Goal: Task Accomplishment & Management: Manage account settings

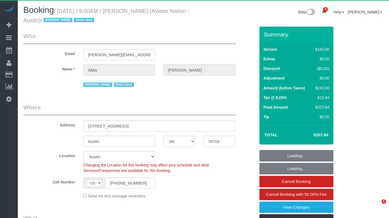
select select "[GEOGRAPHIC_DATA]"
select select "2"
select select "90"
select select "number:89"
select select "number:90"
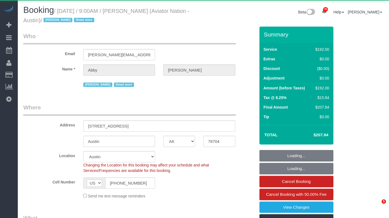
select select "number:15"
select select "number:7"
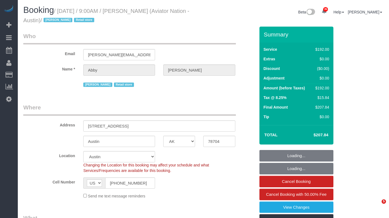
select select "spot53"
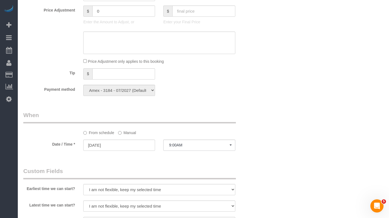
scroll to position [299, 0]
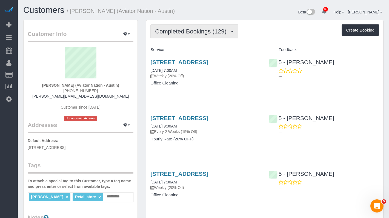
click at [196, 31] on span "Completed Bookings (129)" at bounding box center [192, 31] width 74 height 7
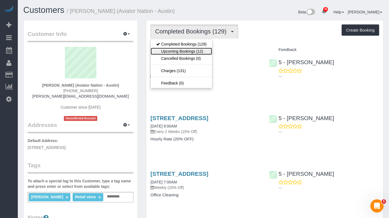
click at [185, 50] on link "Upcoming Bookings (12)" at bounding box center [181, 51] width 61 height 7
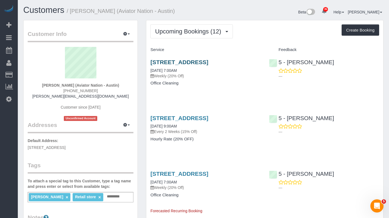
drag, startPoint x: 174, startPoint y: 69, endPoint x: 152, endPoint y: 61, distance: 23.4
click at [152, 61] on h3 "1325 S Congress Ave, Front, Austin, TX 78704" at bounding box center [206, 62] width 110 height 6
copy link "1325 S Congress Ave, Front, Austin, TX 78704"
drag, startPoint x: 173, startPoint y: 131, endPoint x: 172, endPoint y: 92, distance: 39.2
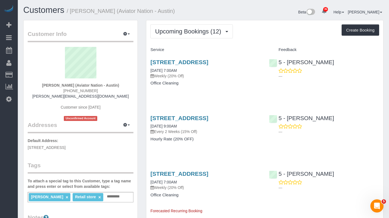
click at [152, 121] on h3 "1325 S Congress Ave, Back, Austin, TX 78704" at bounding box center [206, 118] width 110 height 6
copy link "1325 S Congress Ave, Back, Austin, TX 78704"
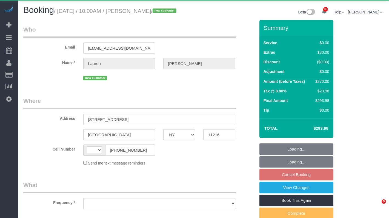
select select "NY"
select select "string:US"
select select "object:914"
select select "string:stripe-pm_1SExnA4VGloSiKo7Irf8v8HB"
select select "3"
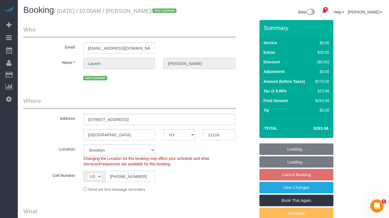
select select "object:1414"
select select "spot3"
select select "number:89"
select select "number:71"
select select "number:14"
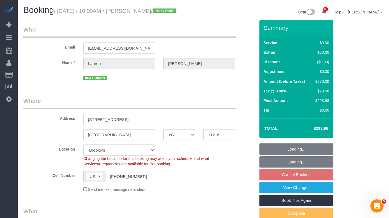
select select "number:7"
select select "3"
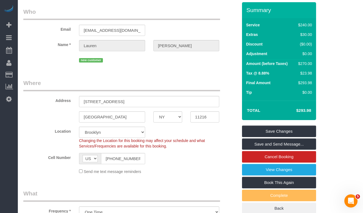
scroll to position [7, 0]
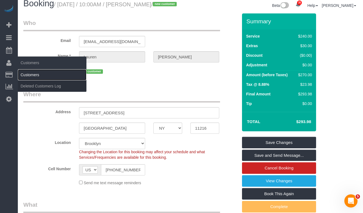
click at [35, 73] on link "Customers" at bounding box center [52, 74] width 69 height 11
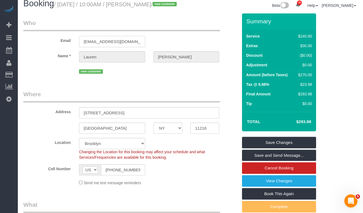
click at [109, 47] on input "laurenelinsey@gmail.com" at bounding box center [112, 41] width 66 height 11
click at [109, 47] on input "[EMAIL_ADDRESS][DOMAIN_NAME]" at bounding box center [112, 41] width 66 height 11
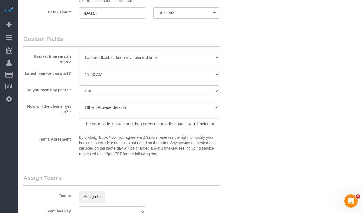
scroll to position [579, 0]
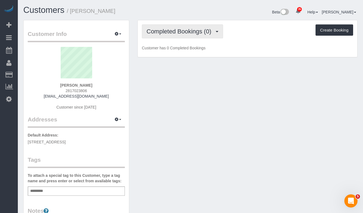
click at [172, 29] on span "Completed Bookings (0)" at bounding box center [179, 31] width 67 height 7
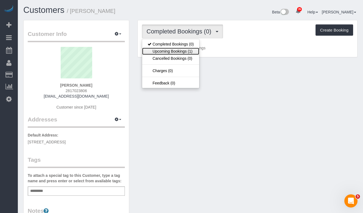
click at [176, 48] on link "Upcoming Bookings (1)" at bounding box center [170, 51] width 57 height 7
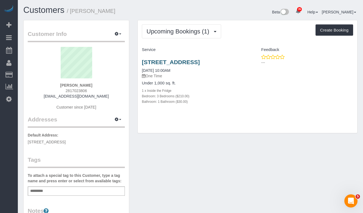
drag, startPoint x: 174, startPoint y: 68, endPoint x: 143, endPoint y: 63, distance: 31.3
click at [143, 63] on h3 "140 Madison St, 1, 1, Brooklyn, NY 11216" at bounding box center [192, 62] width 101 height 6
copy link "140 Madison St, 1, 1, Brooklyn, NY 11216"
click at [66, 140] on span "140 Madison St, 1, 1, Brooklyn, NY 11216" at bounding box center [47, 142] width 38 height 4
drag, startPoint x: 120, startPoint y: 122, endPoint x: 120, endPoint y: 128, distance: 5.8
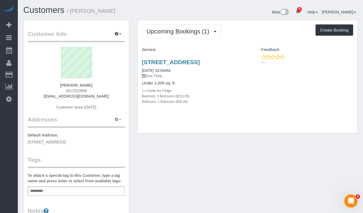
click at [120, 122] on button "button" at bounding box center [118, 119] width 14 height 9
click at [102, 129] on button "Manage Addresses" at bounding box center [102, 130] width 44 height 8
select select "NY"
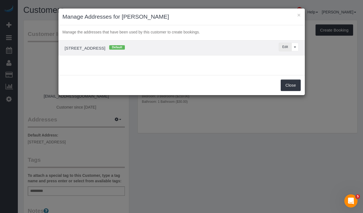
drag, startPoint x: 285, startPoint y: 47, endPoint x: 184, endPoint y: 66, distance: 103.3
click at [285, 47] on button "Edit" at bounding box center [285, 47] width 13 height 9
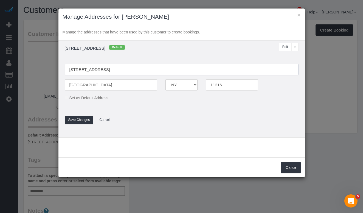
drag, startPoint x: 110, startPoint y: 69, endPoint x: 59, endPoint y: 69, distance: 50.7
click at [59, 69] on td "140 Madison St, 1, 1, Brooklyn, NY 11216 Default Edit View More Options... Dele…" at bounding box center [181, 89] width 246 height 97
paste input "APT"
drag, startPoint x: 98, startPoint y: 69, endPoint x: 109, endPoint y: 67, distance: 10.6
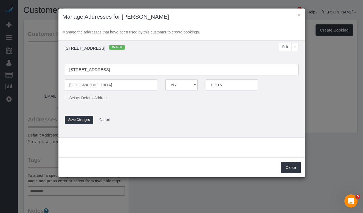
click at [98, 69] on input "140 Madison St APT 1" at bounding box center [182, 69] width 234 height 11
type input "140 Madison Street, Apt. 1"
click at [77, 117] on button "Save Changes" at bounding box center [79, 120] width 29 height 9
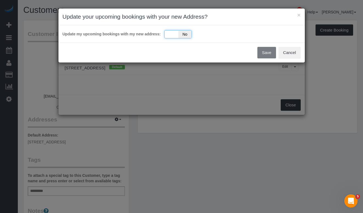
click at [171, 33] on div "Yes No" at bounding box center [177, 34] width 27 height 8
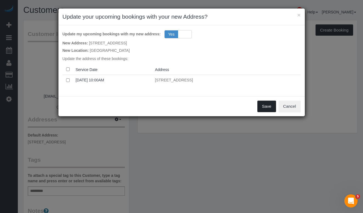
click at [266, 105] on button "Save" at bounding box center [266, 107] width 19 height 12
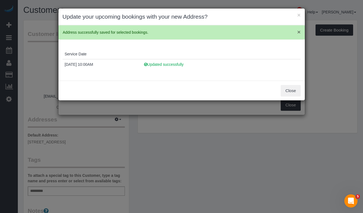
click at [298, 31] on span "×" at bounding box center [298, 32] width 3 height 6
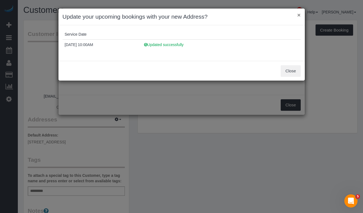
click at [299, 16] on button "×" at bounding box center [298, 15] width 3 height 6
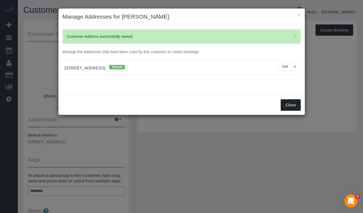
click at [290, 104] on button "Close" at bounding box center [291, 105] width 20 height 12
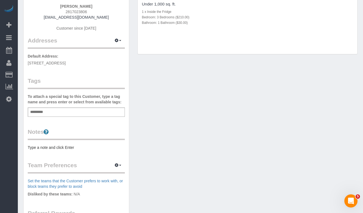
scroll to position [82, 0]
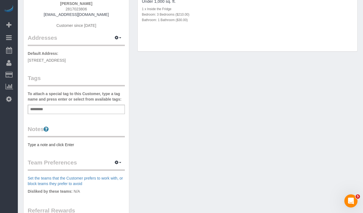
click at [46, 146] on pre "Type a note and click Enter" at bounding box center [76, 144] width 97 height 5
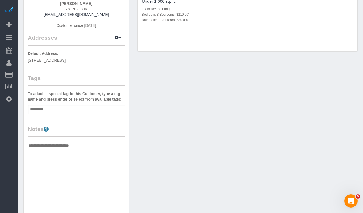
click at [55, 146] on textarea "**********" at bounding box center [76, 170] width 97 height 56
click at [85, 145] on textarea "**********" at bounding box center [76, 170] width 97 height 56
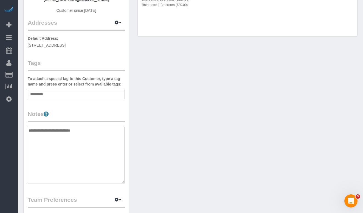
scroll to position [97, 0]
paste textarea "**********"
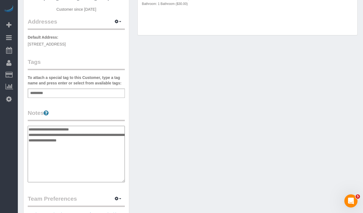
click at [85, 129] on textarea "**********" at bounding box center [76, 154] width 97 height 56
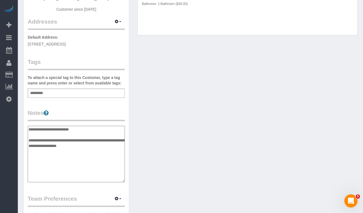
type textarea "**********"
click at [36, 89] on div "Add a tag" at bounding box center [76, 93] width 97 height 9
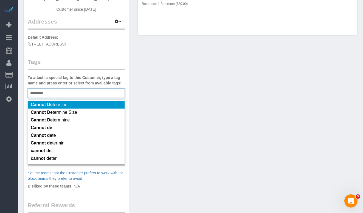
scroll to position [98, 0]
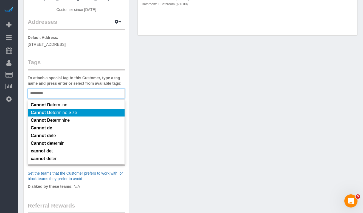
type input "*********"
click at [47, 116] on li "Cannot De termine Size" at bounding box center [76, 113] width 97 height 8
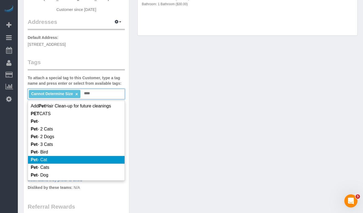
type input "***"
click at [73, 163] on li "Pet - Cat" at bounding box center [76, 160] width 97 height 8
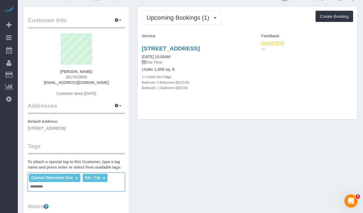
scroll to position [0, 0]
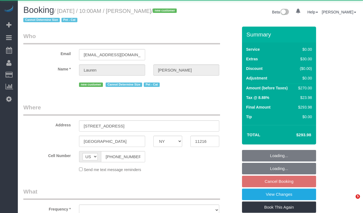
select select "NY"
select select "object:968"
select select "spot3"
select select "number:89"
select select "number:71"
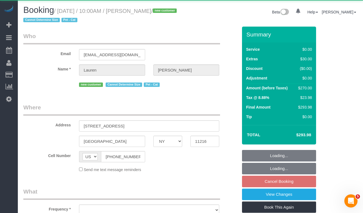
select select "number:14"
select select "number:7"
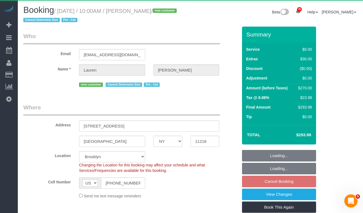
select select "string:stripe-pm_1SExnA4VGloSiKo7Irf8v8HB"
select select "3"
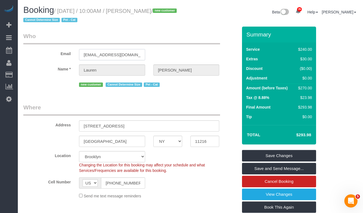
click at [105, 57] on input "[EMAIL_ADDRESS][DOMAIN_NAME]" at bounding box center [112, 54] width 66 height 11
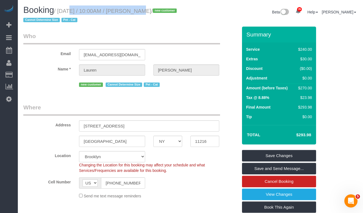
drag, startPoint x: 132, startPoint y: 10, endPoint x: 61, endPoint y: 9, distance: 71.3
click at [61, 9] on small "/ October 25, 2025 / 10:00AM / Lauren Linsey / new customer Cannot Determine Si…" at bounding box center [100, 15] width 155 height 15
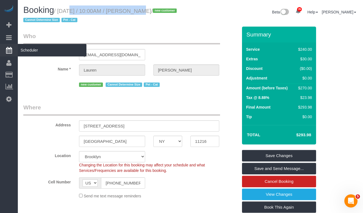
copy small "October 25, 2025 / 10:00AM"
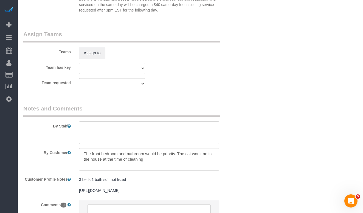
scroll to position [738, 0]
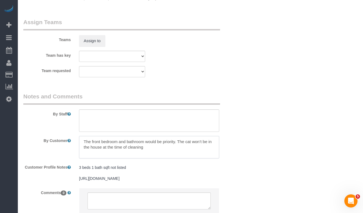
drag, startPoint x: 177, startPoint y: 142, endPoint x: 77, endPoint y: 141, distance: 99.3
click at [77, 141] on div at bounding box center [149, 147] width 148 height 22
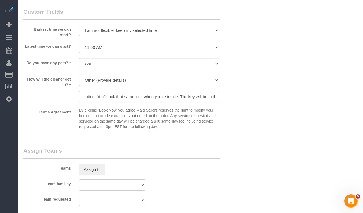
scroll to position [0, 156]
drag, startPoint x: 144, startPoint y: 98, endPoint x: 227, endPoint y: 100, distance: 82.6
click at [233, 99] on div "How will the cleaner get in? * We'll let you in. Doorman/Front Desk has the key…" at bounding box center [130, 89] width 223 height 29
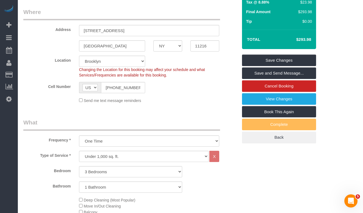
scroll to position [0, 0]
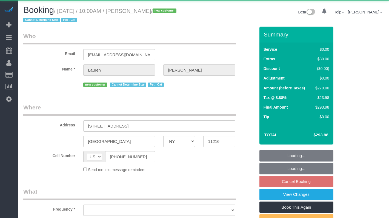
select select "NY"
select select "object:817"
select select "string:stripe-pm_1SExnA4VGloSiKo7Irf8v8HB"
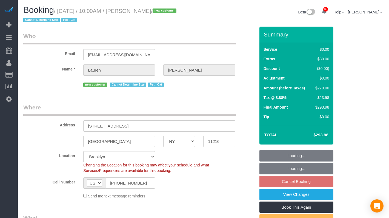
select select "object:931"
select select "3"
select select "spot3"
select select "number:89"
select select "number:71"
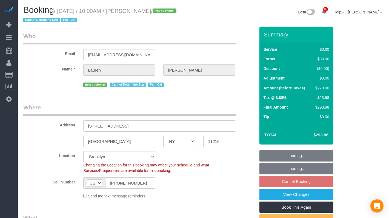
select select "number:14"
select select "number:7"
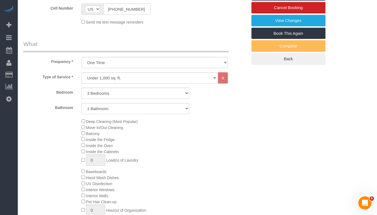
scroll to position [177, 0]
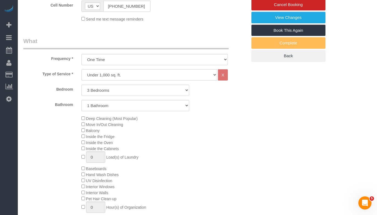
click at [121, 72] on select "Under 1,000 sq. ft. 1,001 - 1,500 sq. ft. 1,500+ sq. ft. Custom Cleaning Office…" at bounding box center [149, 74] width 136 height 11
click at [101, 72] on select "Under 1,000 sq. ft. 1,001 - 1,500 sq. ft. 1,500+ sq. ft. Custom Cleaning Office…" at bounding box center [149, 74] width 136 height 11
select select "308"
click at [81, 69] on select "Under 1,000 sq. ft. 1,001 - 1,500 sq. ft. 1,500+ sq. ft. Custom Cleaning Office…" at bounding box center [149, 74] width 136 height 11
select select "1"
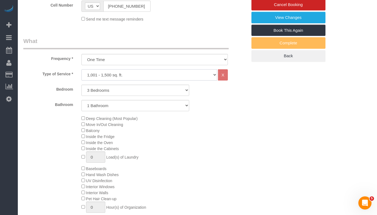
select select "120"
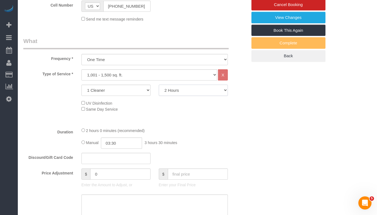
click at [190, 91] on select "2 Hours 2.5 Hours 3 Hours 3.5 Hours 4 Hours 4.5 Hours 5 Hours 5.5 Hours 6 Hours…" at bounding box center [193, 90] width 69 height 11
click at [119, 75] on select "Under 1,000 sq. ft. 1,001 - 1,500 sq. ft. 1,500+ sq. ft. Custom Cleaning Office…" at bounding box center [149, 74] width 136 height 11
select select "216"
click at [81, 69] on select "Under 1,000 sq. ft. 1,001 - 1,500 sq. ft. 1,500+ sq. ft. Custom Cleaning Office…" at bounding box center [149, 74] width 136 height 11
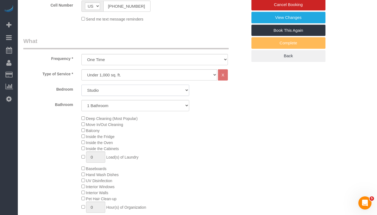
click at [115, 91] on select "Studio 1 Bedroom 2 Bedrooms 3 Bedrooms" at bounding box center [135, 90] width 108 height 11
select select "3"
click at [81, 85] on select "Studio 1 Bedroom 2 Bedrooms 3 Bedrooms" at bounding box center [135, 90] width 108 height 11
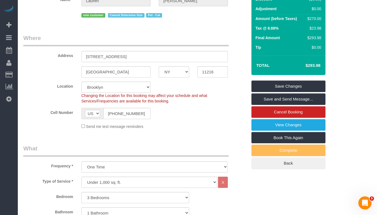
scroll to position [67, 0]
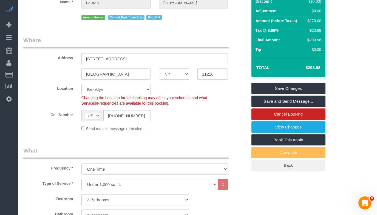
click at [313, 69] on h4 "$293.98" at bounding box center [304, 68] width 31 height 5
copy div "$293.98 Save Changes Save and Send Message... Cancel Booking View Changes Book …"
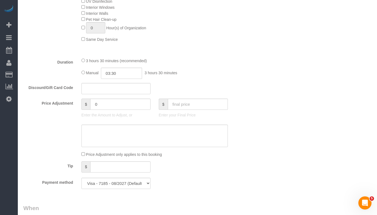
scroll to position [357, 0]
click at [108, 136] on textarea at bounding box center [154, 135] width 146 height 22
paste textarea "$293.98"
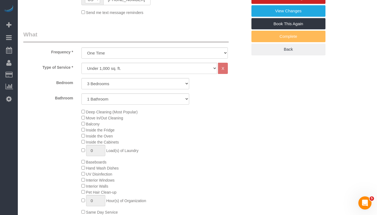
scroll to position [183, 0]
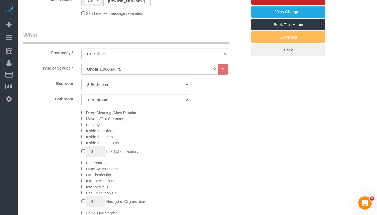
type textarea "$293.98"
click at [98, 71] on select "Under 1,000 sq. ft. 1,001 - 1,500 sq. ft. 1,500+ sq. ft. Custom Cleaning Office…" at bounding box center [149, 69] width 136 height 11
select select "213"
click at [81, 64] on select "Under 1,000 sq. ft. 1,001 - 1,500 sq. ft. 1,500+ sq. ft. Custom Cleaning Office…" at bounding box center [149, 69] width 136 height 11
select select "1"
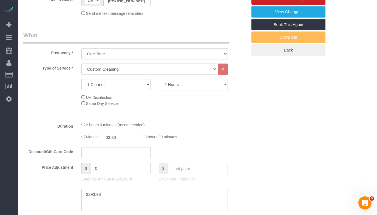
click at [182, 85] on select "2 Hours 2.5 Hours 3 Hours 3.5 Hours 4 Hours 4.5 Hours 5 Hours 5.5 Hours 6 Hours…" at bounding box center [193, 84] width 69 height 11
select select "270"
click at [159, 79] on select "2 Hours 2.5 Hours 3 Hours 3.5 Hours 4 Hours 4.5 Hours 5 Hours 5.5 Hours 6 Hours…" at bounding box center [193, 84] width 69 height 11
click at [67, 108] on div "Type of Service * Under 1,000 sq. ft. 1,001 - 1,500 sq. ft. 1,500+ sq. ft. Cust…" at bounding box center [135, 91] width 224 height 54
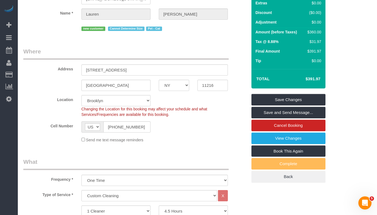
scroll to position [67, 0]
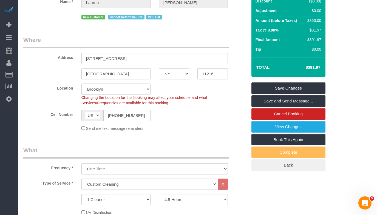
click at [311, 67] on h4 "$391.97" at bounding box center [304, 67] width 31 height 5
copy div "$391.97 Save Changes Save and Send Message... Cancel Booking View Changes Book …"
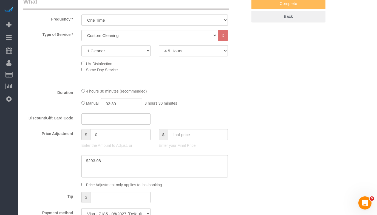
scroll to position [263, 0]
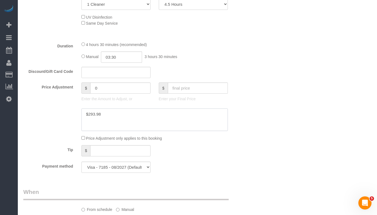
click at [117, 118] on textarea at bounding box center [154, 120] width 146 height 22
paste textarea "$391.97"
drag, startPoint x: 110, startPoint y: 118, endPoint x: 83, endPoint y: 110, distance: 27.6
click at [83, 110] on textarea at bounding box center [154, 120] width 146 height 22
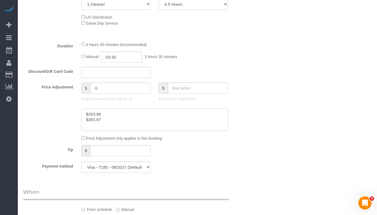
type textarea "$293.98 $391.97"
drag, startPoint x: 101, startPoint y: 121, endPoint x: 104, endPoint y: 120, distance: 3.0
click at [101, 121] on textarea at bounding box center [154, 120] width 146 height 22
drag, startPoint x: 95, startPoint y: 120, endPoint x: 86, endPoint y: 120, distance: 9.0
click at [86, 120] on textarea at bounding box center [154, 120] width 146 height 22
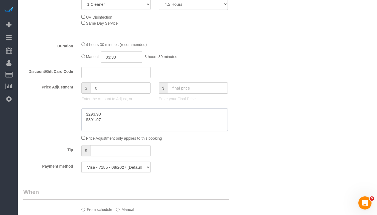
drag, startPoint x: 105, startPoint y: 114, endPoint x: 89, endPoint y: 125, distance: 19.7
click at [67, 114] on div at bounding box center [135, 120] width 232 height 22
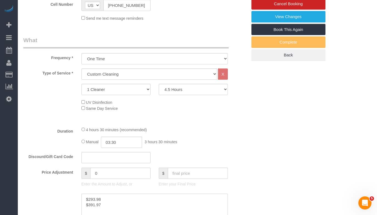
scroll to position [194, 0]
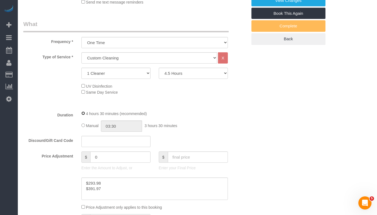
select select "spot63"
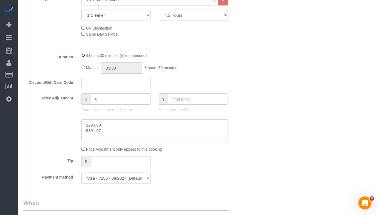
scroll to position [256, 0]
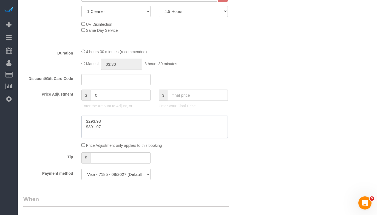
drag, startPoint x: 109, startPoint y: 126, endPoint x: 84, endPoint y: 120, distance: 25.4
click at [84, 120] on textarea at bounding box center [154, 127] width 146 height 22
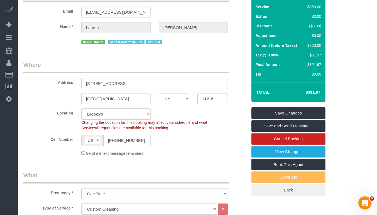
scroll to position [44, 0]
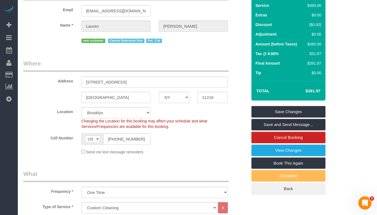
click at [315, 90] on h4 "$391.97" at bounding box center [304, 91] width 31 height 5
click at [314, 91] on h4 "$391.97" at bounding box center [304, 91] width 31 height 5
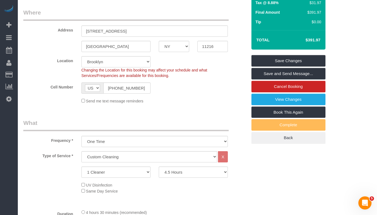
scroll to position [98, 0]
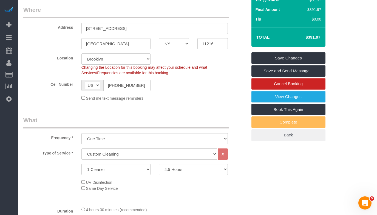
click at [209, 92] on sui-booking-location "Location Manhattan Austin Boston Bronx Brooklyn Charlotte Denver New Jersey Por…" at bounding box center [135, 77] width 224 height 48
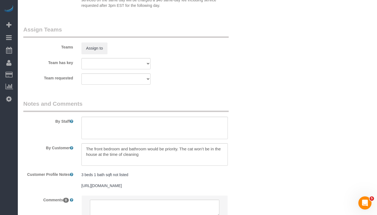
scroll to position [623, 0]
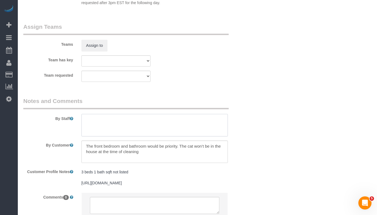
click at [106, 123] on textarea at bounding box center [154, 125] width 146 height 22
drag, startPoint x: 179, startPoint y: 147, endPoint x: 84, endPoint y: 145, distance: 94.6
click at [84, 145] on textarea at bounding box center [154, 152] width 146 height 22
click at [86, 145] on textarea at bounding box center [154, 152] width 146 height 22
click at [120, 119] on textarea at bounding box center [154, 125] width 146 height 22
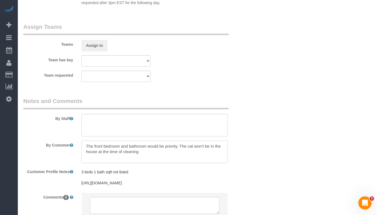
drag, startPoint x: 179, startPoint y: 147, endPoint x: 97, endPoint y: 146, distance: 82.8
click at [97, 146] on textarea at bounding box center [154, 152] width 146 height 22
click at [93, 126] on textarea at bounding box center [154, 125] width 146 height 22
drag, startPoint x: 95, startPoint y: 146, endPoint x: 149, endPoint y: 147, distance: 54.0
click at [149, 147] on textarea at bounding box center [154, 152] width 146 height 22
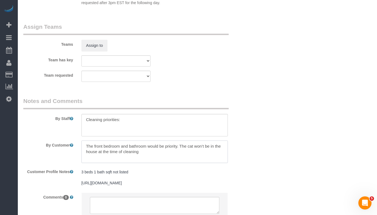
drag, startPoint x: 149, startPoint y: 147, endPoint x: 94, endPoint y: 146, distance: 54.3
click at [94, 146] on textarea at bounding box center [154, 152] width 146 height 22
click at [130, 121] on textarea at bounding box center [154, 125] width 146 height 22
paste textarea "front bedroom and bathroom"
click at [122, 120] on textarea at bounding box center [154, 125] width 146 height 22
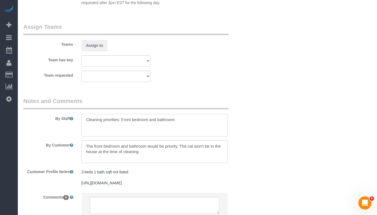
click at [180, 120] on textarea at bounding box center [154, 125] width 146 height 22
click at [154, 119] on textarea at bounding box center [154, 125] width 146 height 22
click at [179, 122] on textarea at bounding box center [154, 125] width 146 height 22
type textarea "Cleaning priorities: Front bedroom, bathroom and inside the fridge"
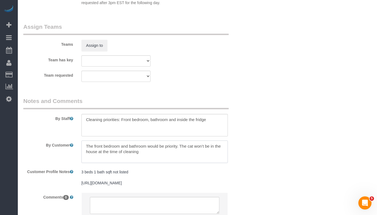
click at [179, 146] on textarea at bounding box center [154, 152] width 146 height 22
click at [181, 146] on textarea at bounding box center [154, 152] width 146 height 22
type textarea "The front bedroom and bathroom would be priority plus inside the fridge. The ca…"
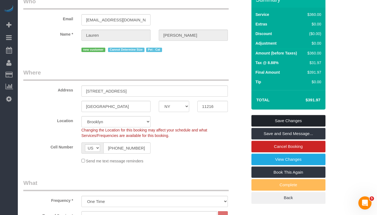
scroll to position [34, 0]
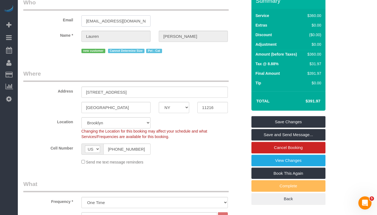
click at [109, 22] on input "[EMAIL_ADDRESS][DOMAIN_NAME]" at bounding box center [115, 20] width 69 height 11
click at [259, 119] on link "Save Changes" at bounding box center [288, 122] width 74 height 12
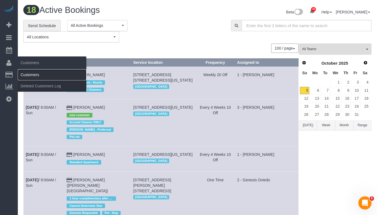
click at [27, 73] on link "Customers" at bounding box center [52, 74] width 69 height 11
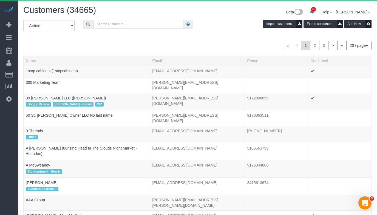
click at [123, 25] on input "text" at bounding box center [138, 24] width 90 height 9
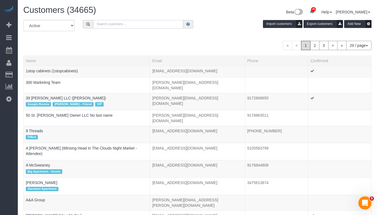
paste input "[EMAIL_ADDRESS][DOMAIN_NAME]"
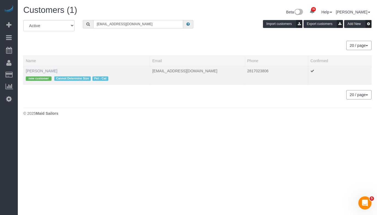
type input "[EMAIL_ADDRESS][DOMAIN_NAME]"
click at [40, 71] on link "Lauren Linsey" at bounding box center [42, 71] width 32 height 4
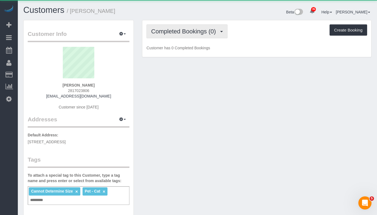
click at [169, 32] on span "Completed Bookings (0)" at bounding box center [184, 31] width 67 height 7
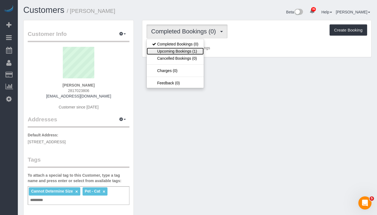
click at [174, 51] on link "Upcoming Bookings (1)" at bounding box center [175, 51] width 57 height 7
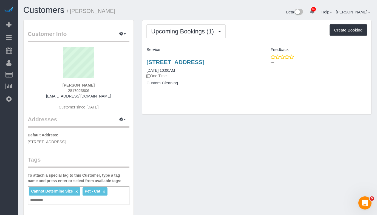
click at [161, 58] on div "140 Madison Street, Apt. 1, Brooklyn, NY 11216 10/25/2025 10:00AM One Time Cust…" at bounding box center [199, 75] width 114 height 42
click at [162, 60] on link "140 Madison Street, Apt. 1, Brooklyn, NY 11216" at bounding box center [175, 62] width 58 height 6
click at [166, 61] on link "140 Madison Street, Apt. 1, Brooklyn, NY 11216" at bounding box center [175, 62] width 58 height 6
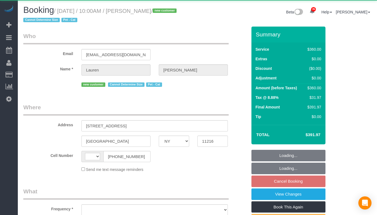
select select "NY"
select select "string:[GEOGRAPHIC_DATA]"
select select "object:726"
select select "spot3"
select select "number:89"
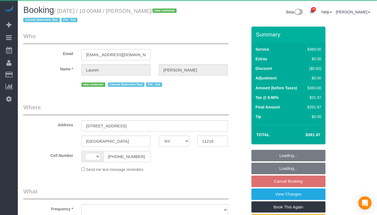
select select "number:71"
select select "number:14"
select select "number:7"
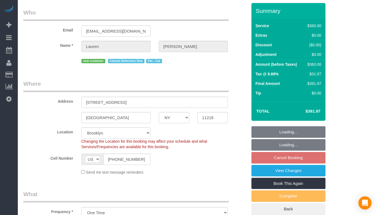
select select "270"
select select "string:stripe-pm_1SExnA4VGloSiKo7Irf8v8HB"
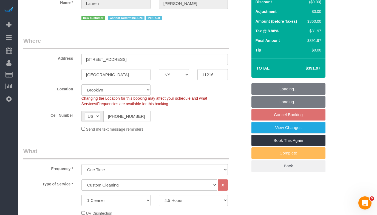
scroll to position [75, 0]
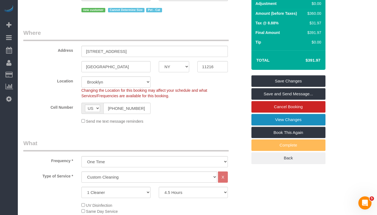
click at [260, 120] on link "View Changes" at bounding box center [288, 120] width 74 height 12
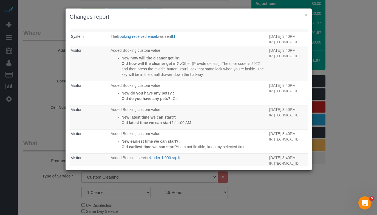
scroll to position [0, 0]
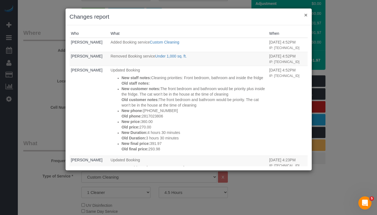
click at [306, 15] on button "×" at bounding box center [305, 15] width 3 height 6
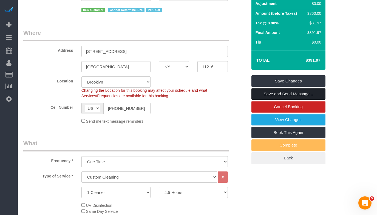
click at [274, 94] on link "Save and Send Message..." at bounding box center [288, 94] width 74 height 12
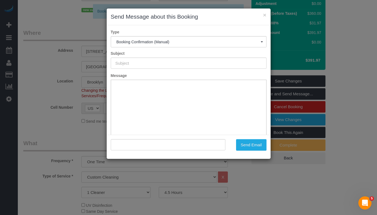
type input "Cleaning Confirmed for 10/25/2025 at 10:00am"
type input ""Lauren Linsey" <laurenelinsey@gmail.com>"
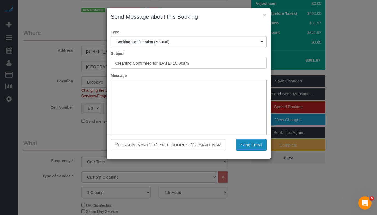
click at [243, 145] on button "Send Email" at bounding box center [251, 145] width 30 height 12
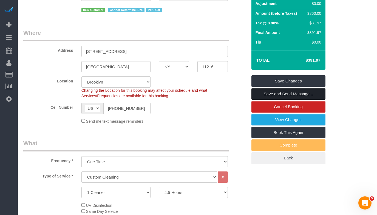
scroll to position [89, 0]
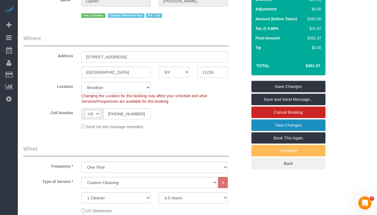
click at [265, 126] on link "View Changes" at bounding box center [288, 126] width 74 height 12
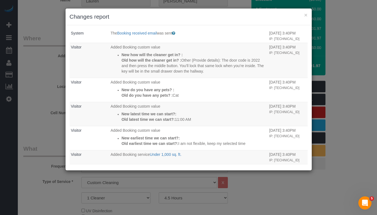
scroll to position [189, 0]
click at [38, 36] on div "× Changes report Who What When Nikko Gutierrez The Booking Confirmation (Manual…" at bounding box center [188, 107] width 377 height 215
click at [306, 16] on button "×" at bounding box center [305, 15] width 3 height 6
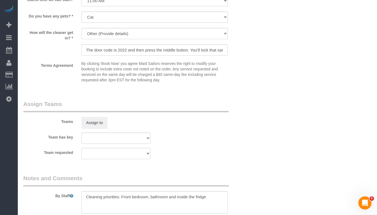
scroll to position [565, 0]
click at [165, 50] on input "The door code is 2022 and then press the middle button. You’ll lock that same l…" at bounding box center [154, 49] width 146 height 11
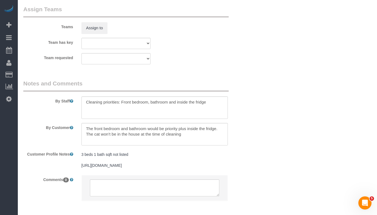
scroll to position [675, 0]
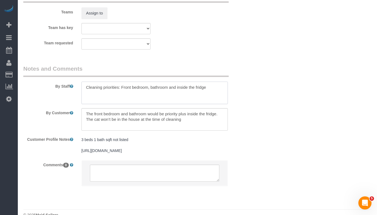
click at [217, 86] on textarea at bounding box center [154, 93] width 146 height 22
paste textarea "The door code is 2022 and then press the middle button. You’ll lock that same l…"
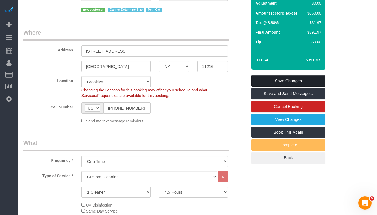
scroll to position [86, 0]
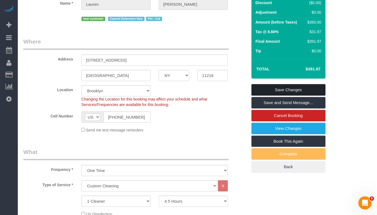
type textarea "Cleaning priorities: Front bedroom, bathroom and inside the fridge. The door co…"
click at [265, 90] on link "Save Changes" at bounding box center [288, 90] width 74 height 12
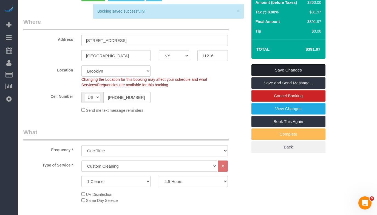
scroll to position [66, 0]
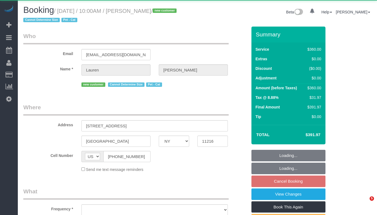
select select "NY"
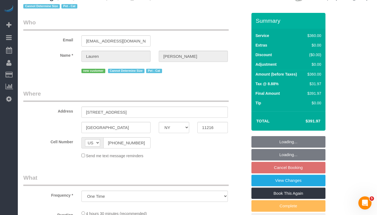
select select "object:1448"
select select "string:stripe-pm_1SExnA4VGloSiKo7Irf8v8HB"
select select "270"
select select "spot3"
select select "number:89"
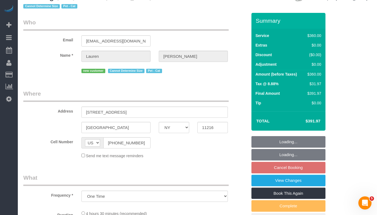
select select "number:71"
select select "number:14"
select select "number:7"
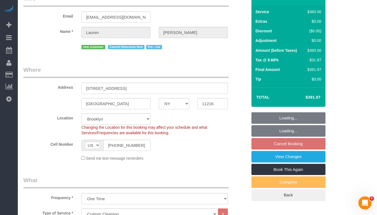
scroll to position [43, 0]
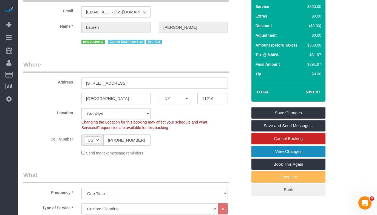
click at [267, 153] on link "View Changes" at bounding box center [288, 152] width 74 height 12
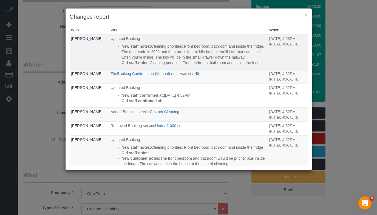
scroll to position [5, 0]
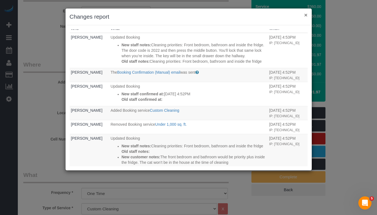
click at [307, 16] on button "×" at bounding box center [305, 15] width 3 height 6
